Goal: Communication & Community: Share content

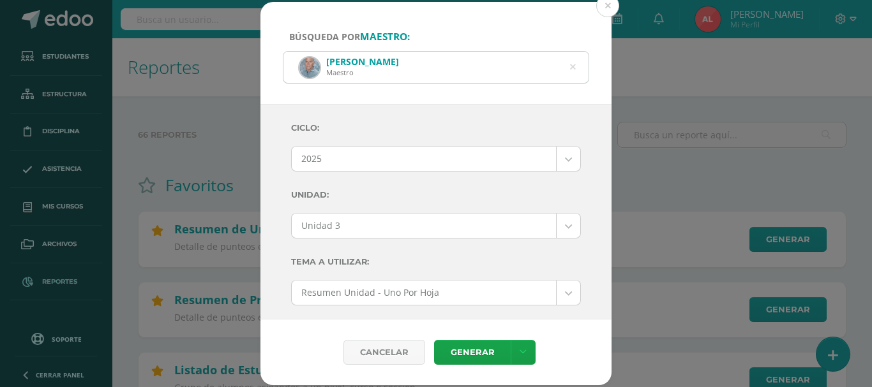
select select "2"
select select "Unidad 3"
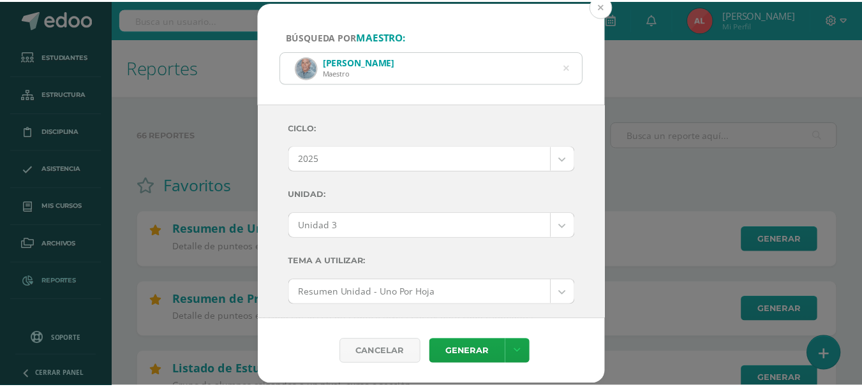
scroll to position [255, 0]
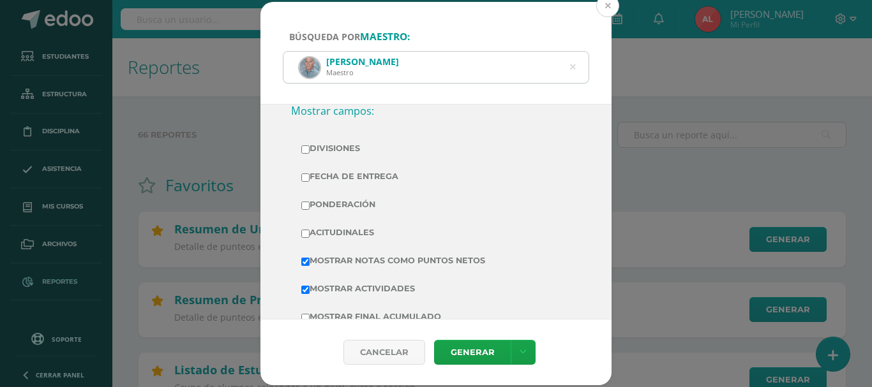
click at [607, 8] on button at bounding box center [607, 5] width 23 height 23
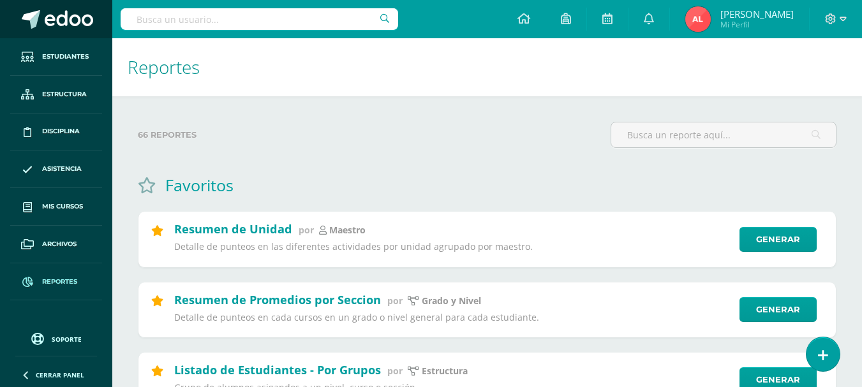
click at [69, 20] on span at bounding box center [69, 19] width 48 height 19
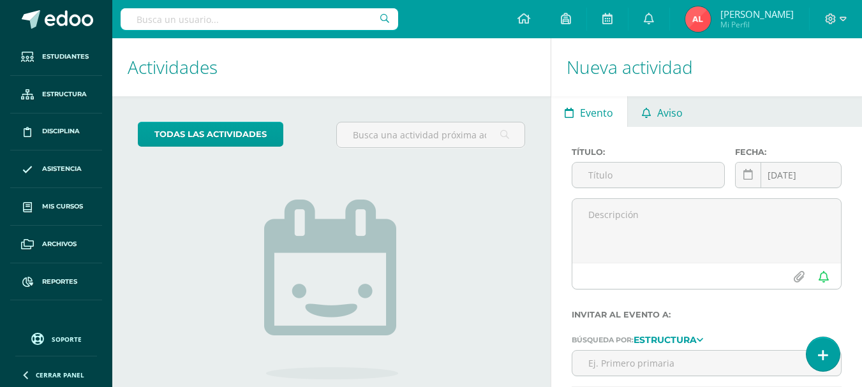
click at [676, 117] on span "Aviso" at bounding box center [670, 113] width 26 height 31
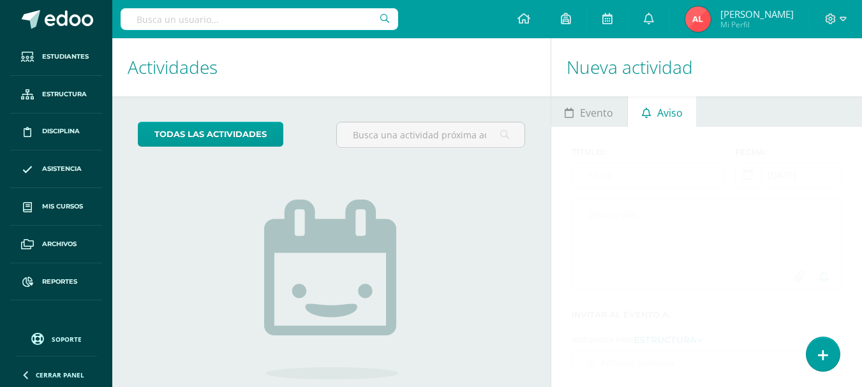
scroll to position [103, 0]
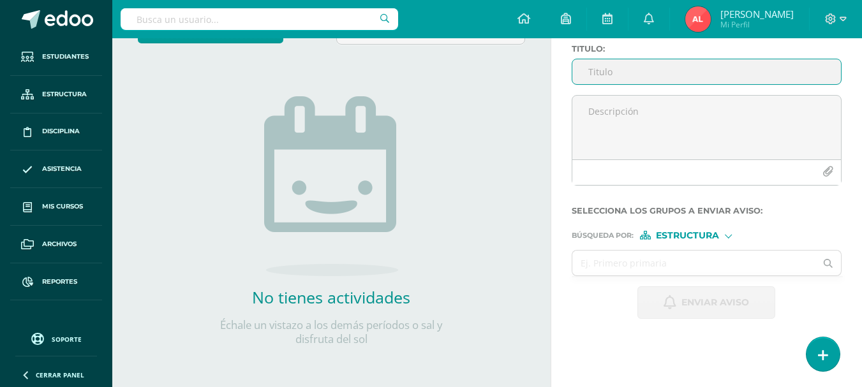
click at [655, 70] on input "Titulo :" at bounding box center [706, 71] width 269 height 25
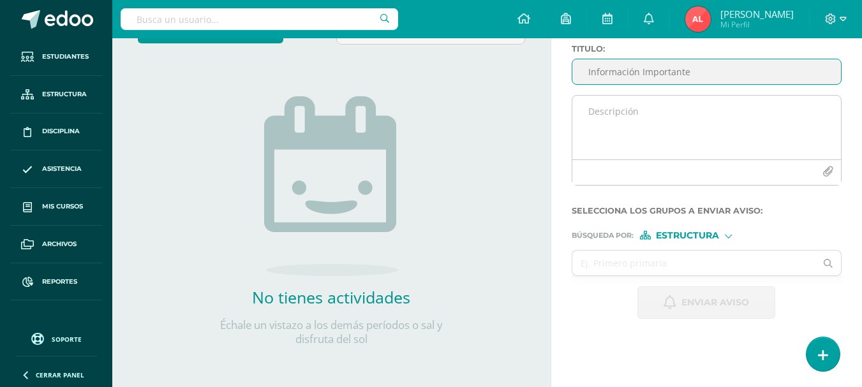
type input "Información Importante"
click at [593, 109] on textarea at bounding box center [706, 128] width 269 height 64
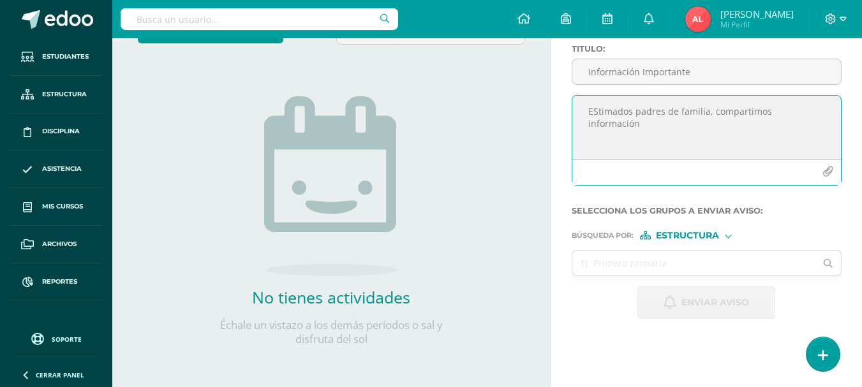
click at [658, 133] on textarea "EStimados padres de familia, compartimos información" at bounding box center [706, 128] width 269 height 64
click at [824, 113] on textarea "EStimados padres de familia, compartimos información" at bounding box center [706, 128] width 269 height 64
click at [599, 105] on textarea "EStimados padres de familia, compartimos información sobre la Convivencia prepa…" at bounding box center [706, 128] width 269 height 64
type textarea "Estimados padres de familia, compartimos información sobre la Convivencia prepa…"
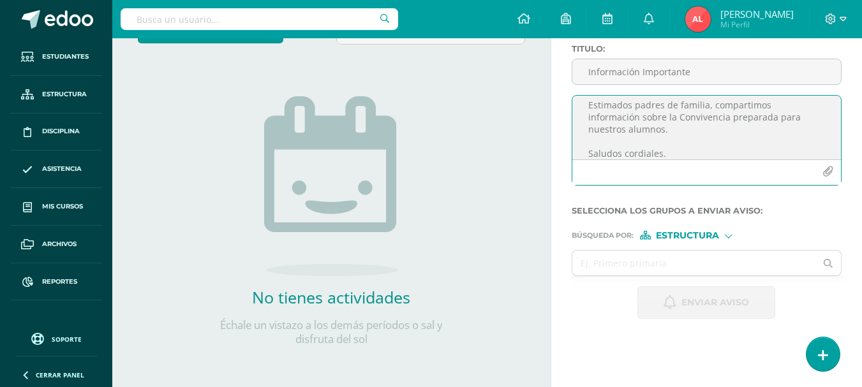
click at [829, 174] on icon "button" at bounding box center [827, 172] width 11 height 11
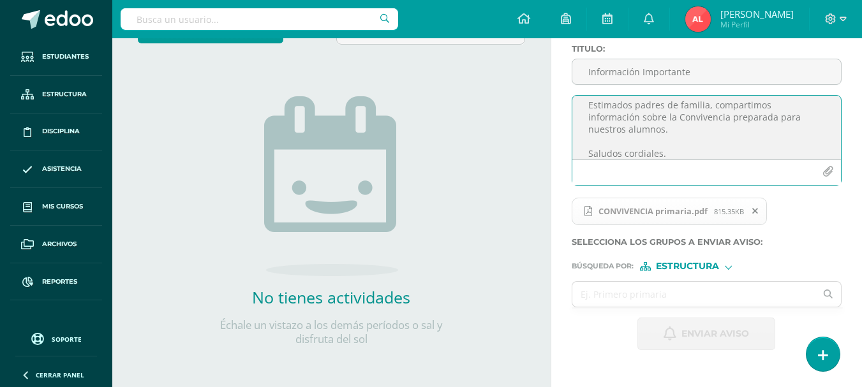
click at [731, 267] on div at bounding box center [728, 265] width 7 height 7
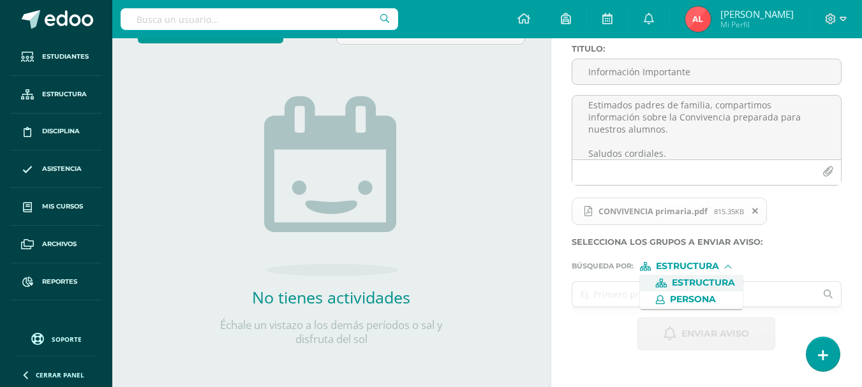
click at [616, 290] on input "text" at bounding box center [694, 294] width 244 height 25
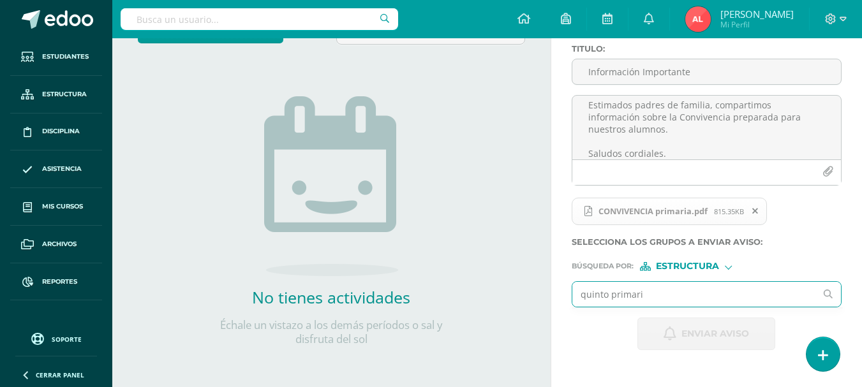
type input "quinto primaria"
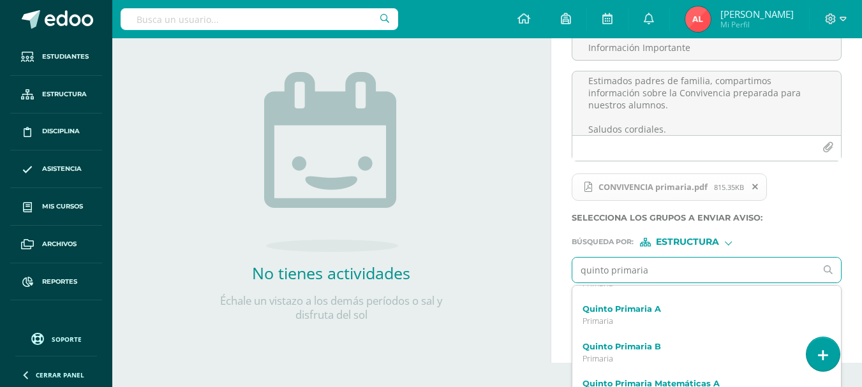
scroll to position [140, 0]
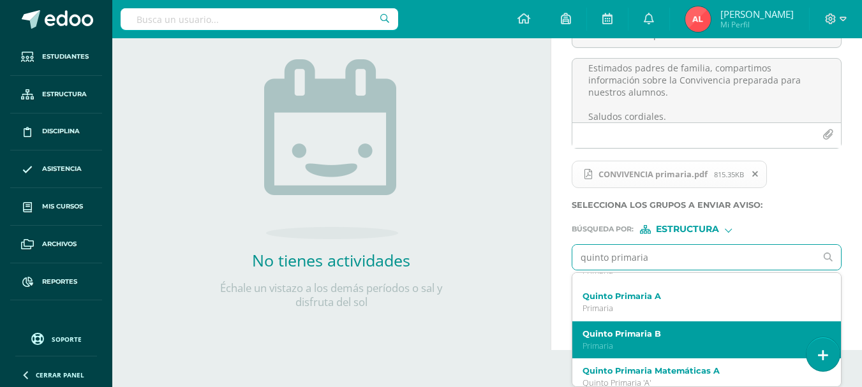
click at [638, 338] on label "Quinto Primaria B" at bounding box center [702, 334] width 239 height 10
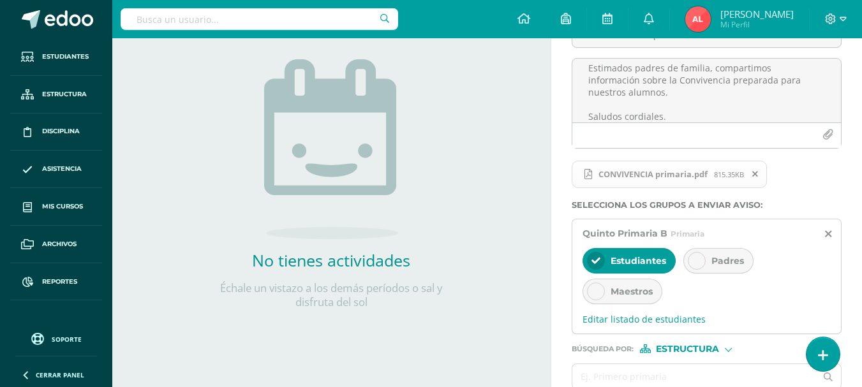
scroll to position [0, 0]
click at [697, 262] on icon at bounding box center [696, 261] width 9 height 9
click at [595, 263] on icon at bounding box center [595, 261] width 9 height 9
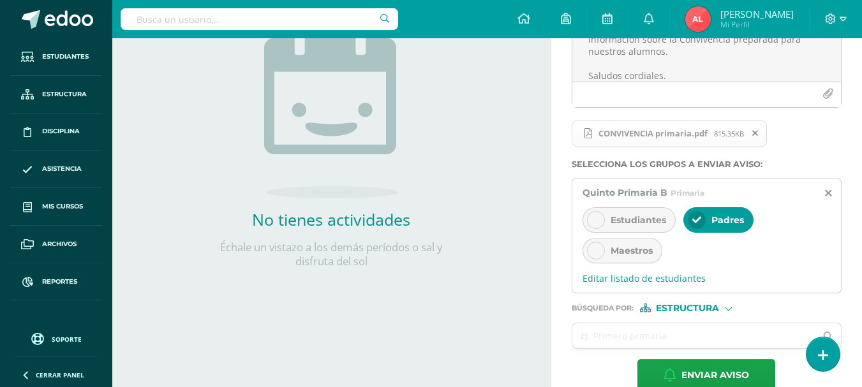
scroll to position [206, 0]
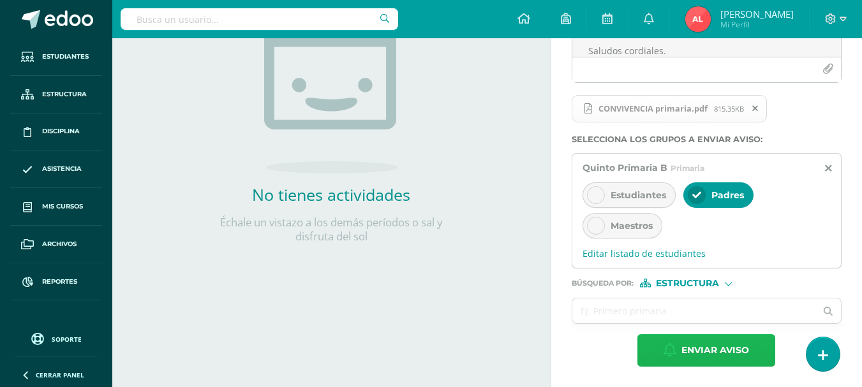
click at [688, 350] on span "Enviar aviso" at bounding box center [715, 350] width 68 height 31
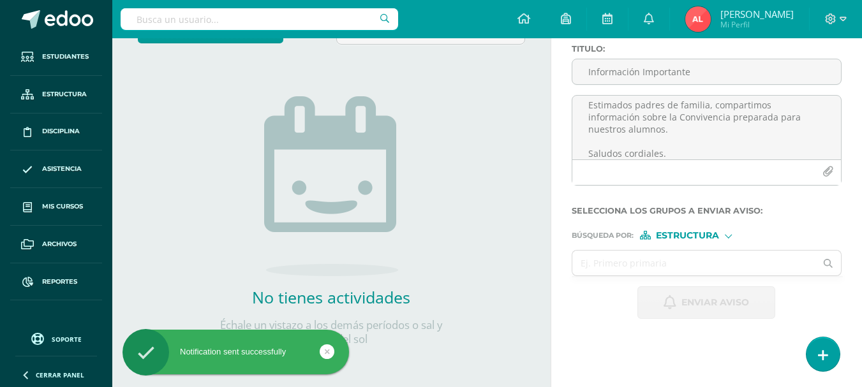
scroll to position [0, 0]
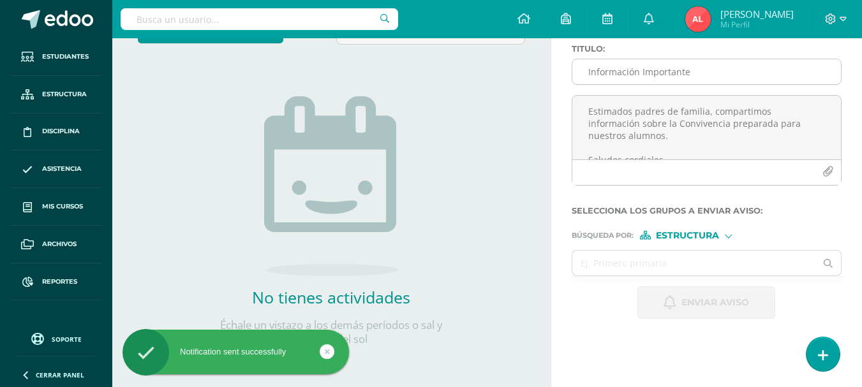
click at [600, 70] on input "Información Importante" at bounding box center [706, 71] width 269 height 25
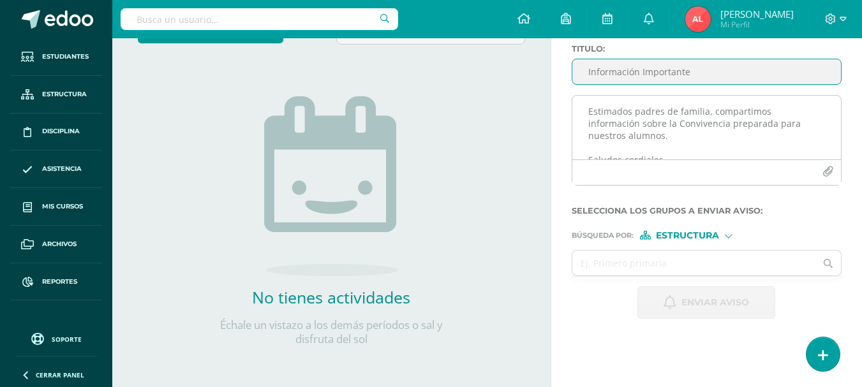
type input "Información Importante"
click at [588, 105] on textarea "Estimados padres de familia, compartimos información sobre la Convivencia prepa…" at bounding box center [706, 128] width 269 height 64
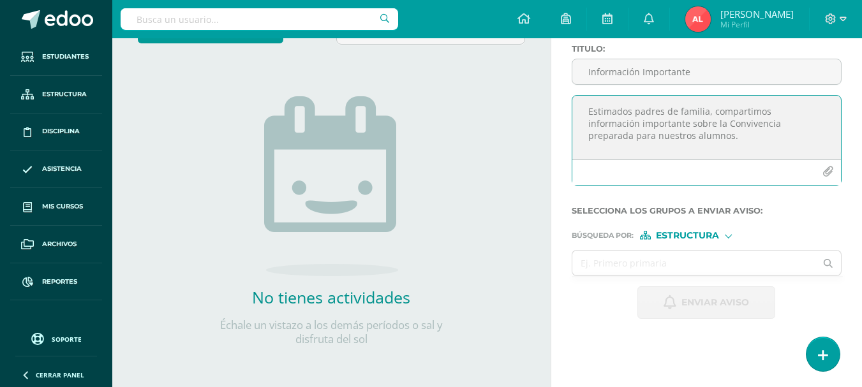
scroll to position [6, 0]
type textarea "Estimados padres de familia, compartimos información importante sobre la Conviv…"
click at [824, 173] on icon "button" at bounding box center [827, 172] width 11 height 11
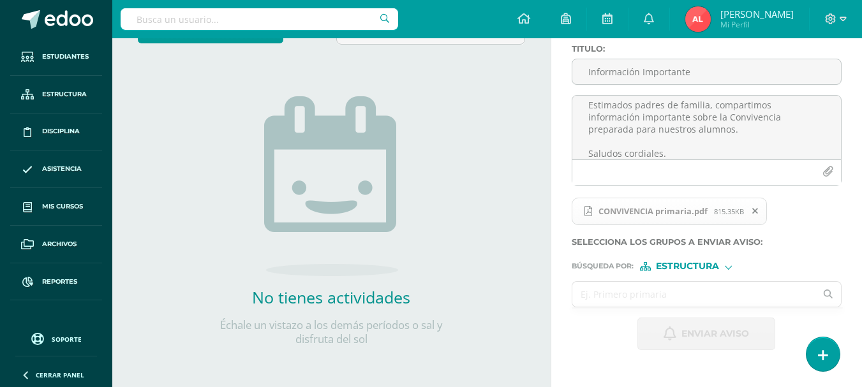
click at [706, 293] on input "text" at bounding box center [694, 294] width 244 height 25
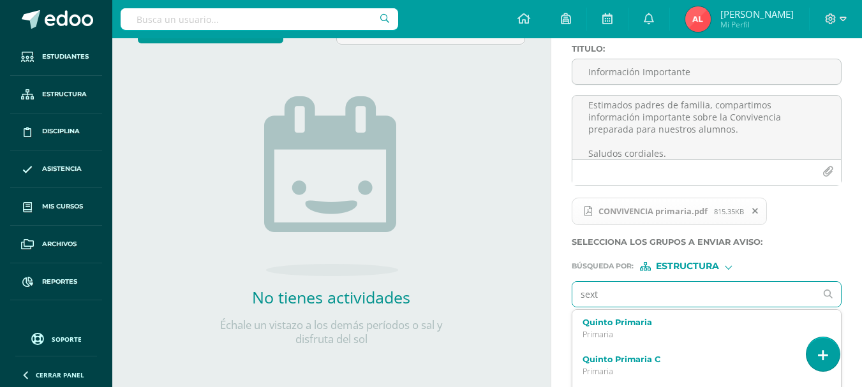
type input "sexto"
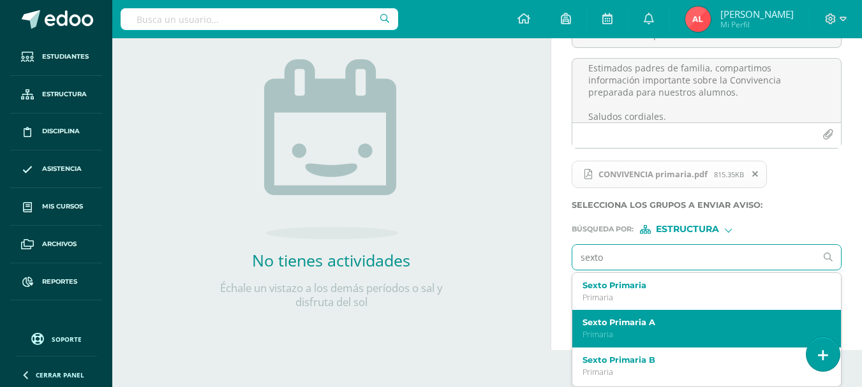
click at [660, 322] on label "Sexto Primaria A" at bounding box center [702, 323] width 239 height 10
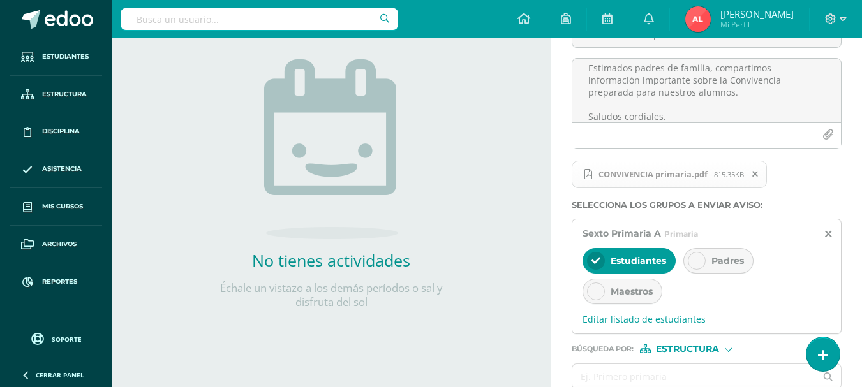
click at [697, 267] on div at bounding box center [697, 261] width 18 height 18
click at [595, 260] on icon at bounding box center [595, 261] width 9 height 9
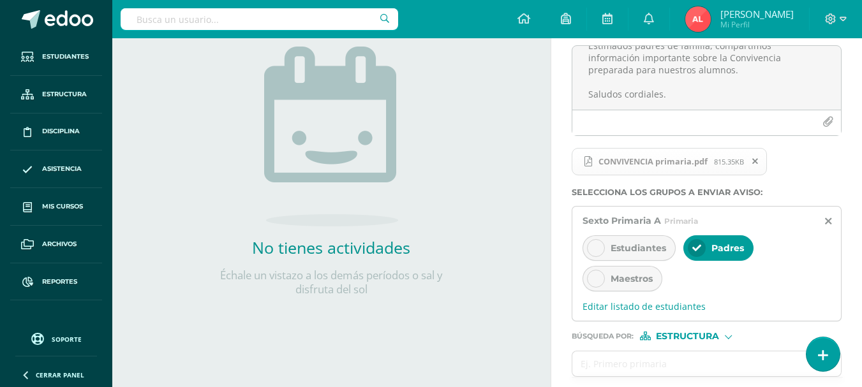
scroll to position [204, 0]
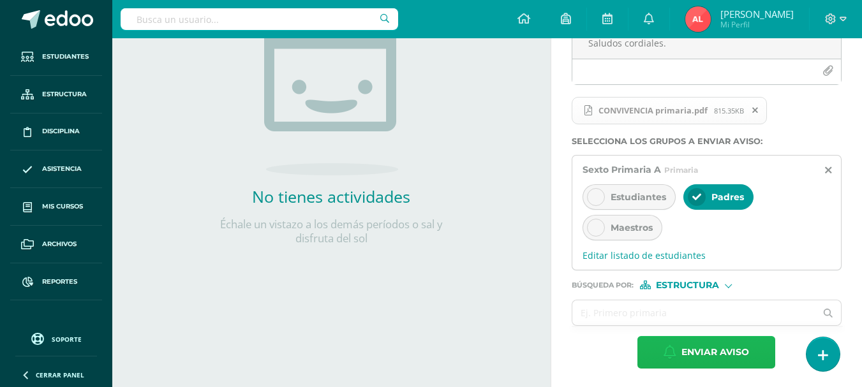
click at [701, 353] on span "Enviar aviso" at bounding box center [715, 352] width 68 height 31
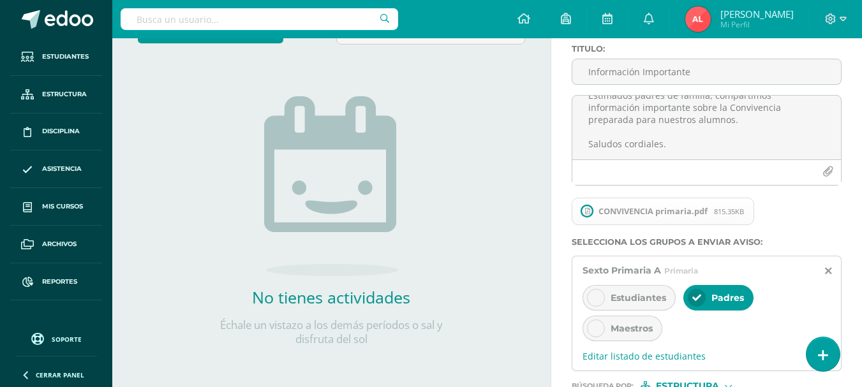
scroll to position [0, 0]
